Goal: Information Seeking & Learning: Learn about a topic

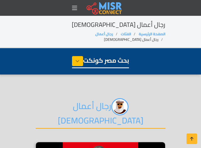
select select "**********"
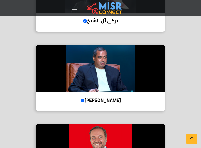
scroll to position [820, 0]
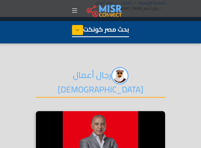
scroll to position [0, 0]
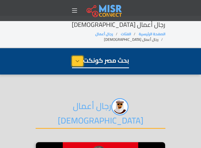
click at [75, 57] on icon at bounding box center [77, 61] width 4 height 8
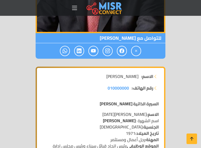
scroll to position [211, 0]
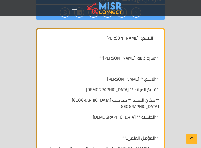
scroll to position [263, 0]
